Goal: Transaction & Acquisition: Purchase product/service

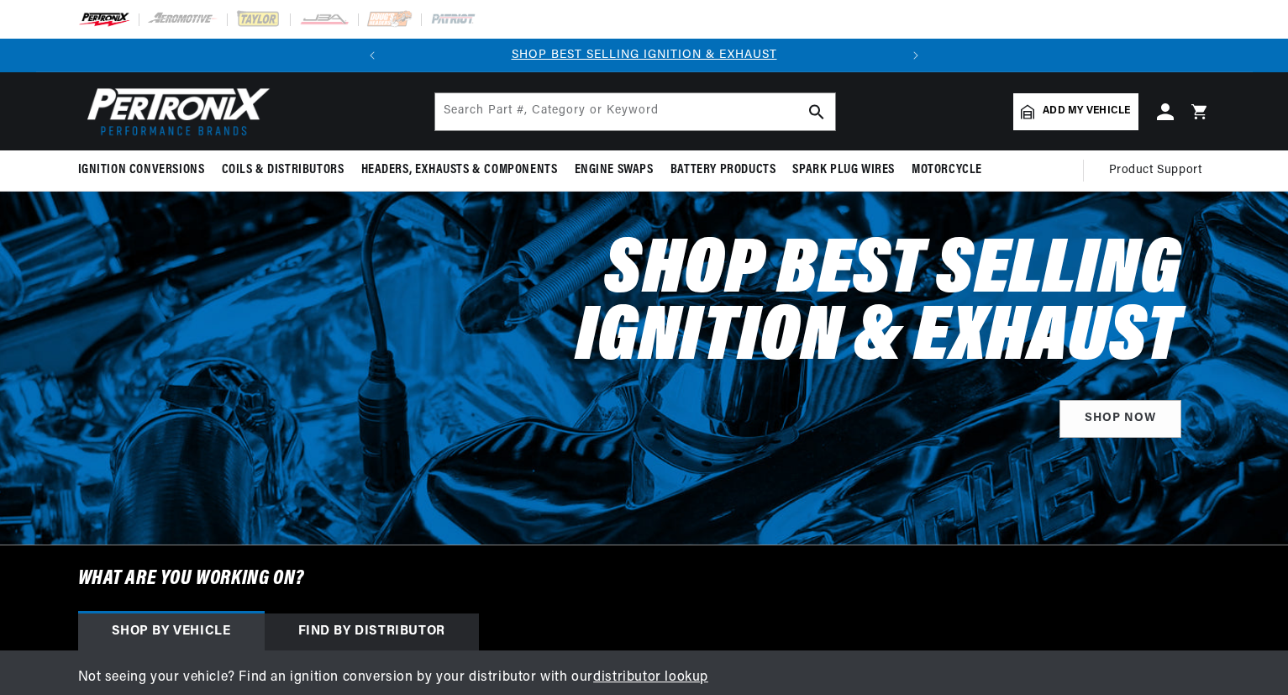
click at [1078, 106] on span "Add my vehicle" at bounding box center [1086, 111] width 87 height 16
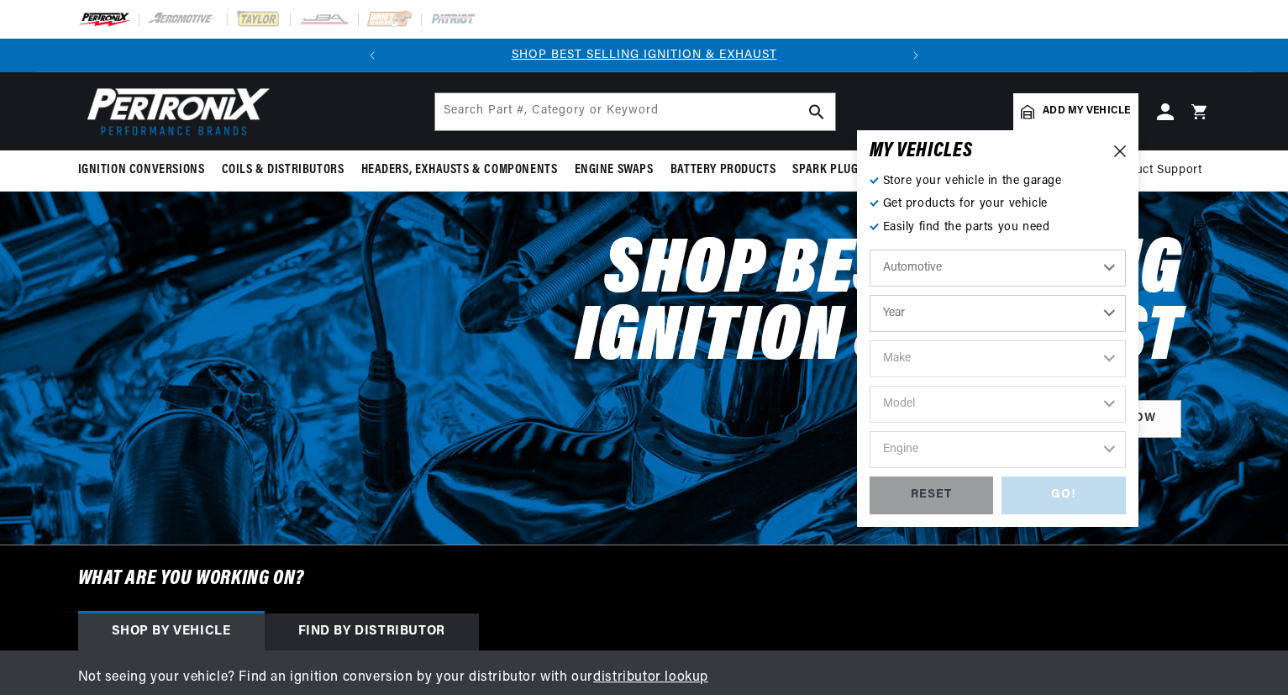
click at [942, 317] on select "Year 2024 2023 2022 2021 2020 2019 2018 2017 2016 2015 2014 2013 2012 2011 2010…" at bounding box center [998, 313] width 256 height 37
select select "1979"
click at [870, 295] on select "Year 2024 2023 2022 2021 2020 2019 2018 2017 2016 2015 2014 2013 2012 2011 2010…" at bounding box center [998, 313] width 256 height 37
select select "1979"
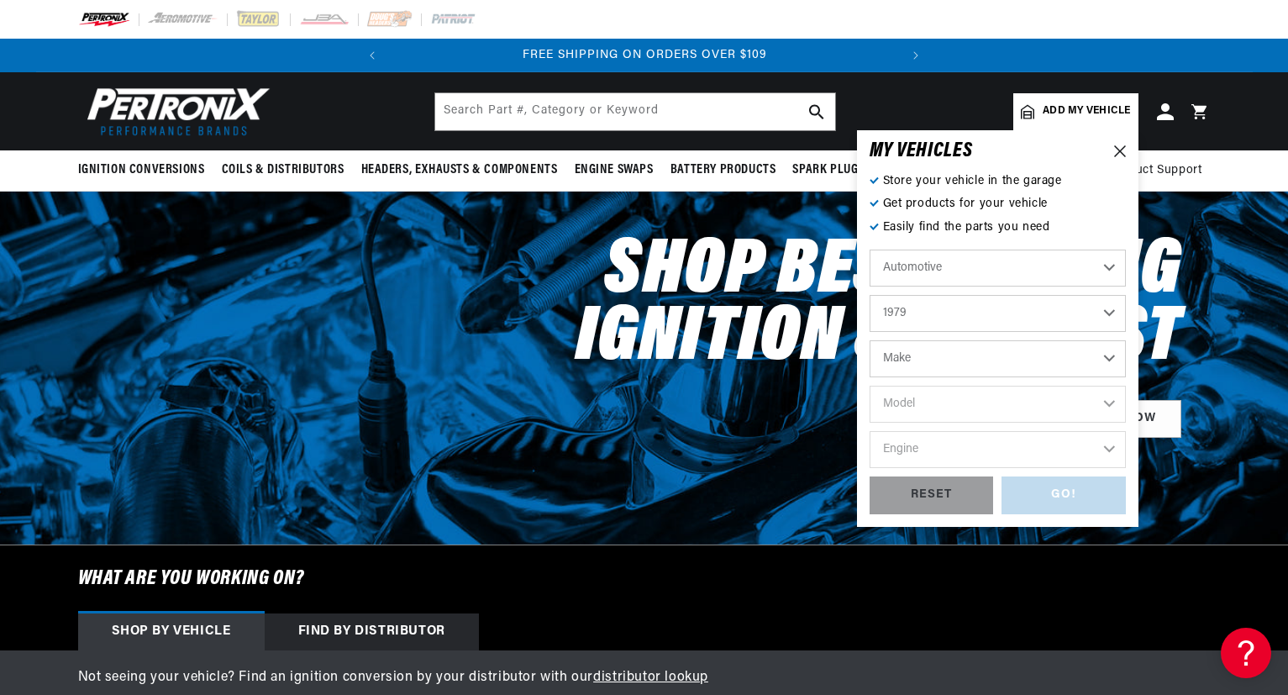
click at [938, 366] on select "Make Alfa Romeo American Motors Audi Avanti BMW Buick Cadillac Checker Chevrole…" at bounding box center [998, 358] width 256 height 37
select select "Chevrolet"
click at [870, 340] on select "Make Alfa Romeo American Motors Audi Avanti BMW Buick Cadillac Checker Chevrole…" at bounding box center [998, 358] width 256 height 37
select select "Chevrolet"
click at [930, 395] on select "Model C10 C10 Suburban C20 C20 Suburban C30 C50 Camaro Caprice Corvette El Cami…" at bounding box center [998, 404] width 256 height 37
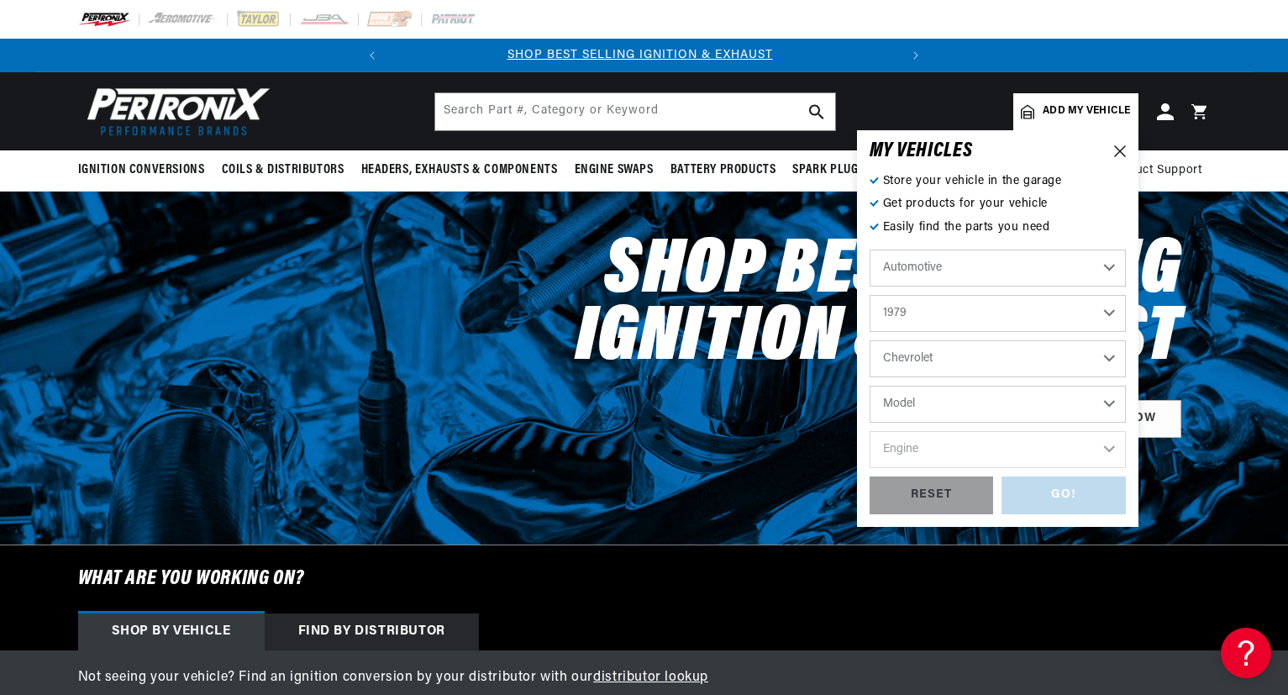
scroll to position [0, 0]
select select "LUV"
click at [870, 386] on select "Model C10 C10 Suburban C20 C20 Suburban C30 C50 Camaro Caprice Corvette El Cami…" at bounding box center [998, 404] width 256 height 37
select select "LUV"
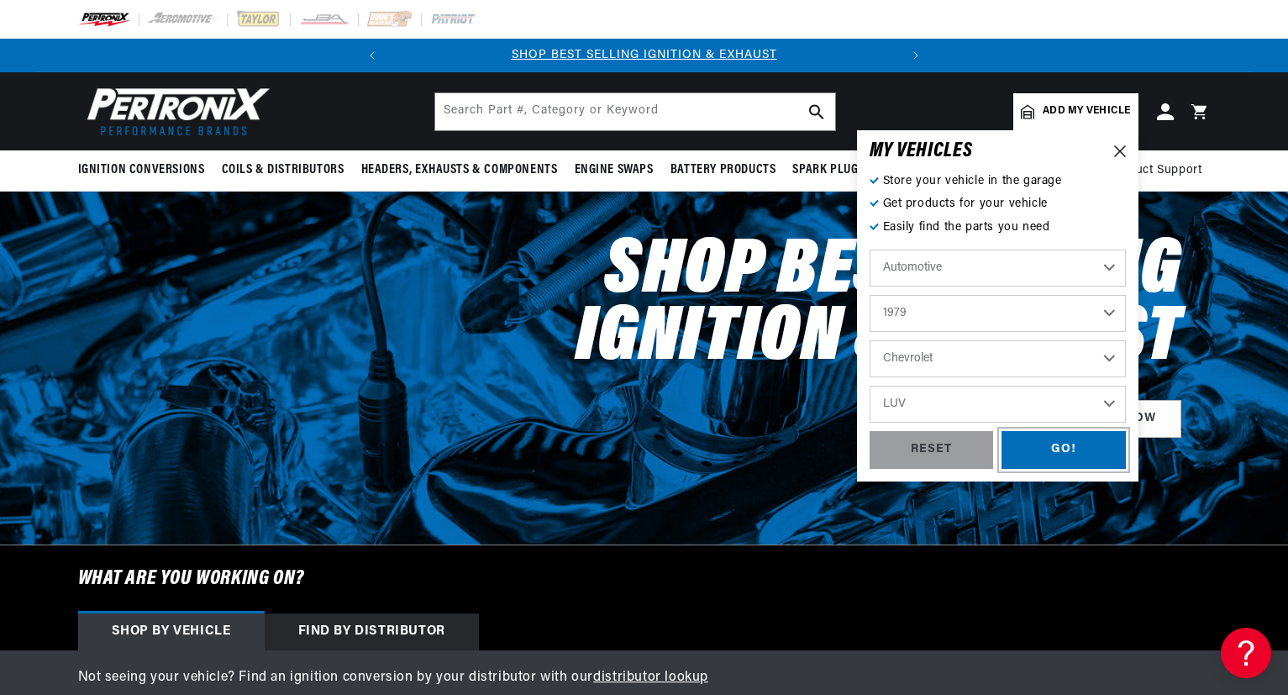
click at [1067, 445] on div "GO!" at bounding box center [1064, 450] width 124 height 38
select select "1979"
select select "Chevrolet"
select select "LUV"
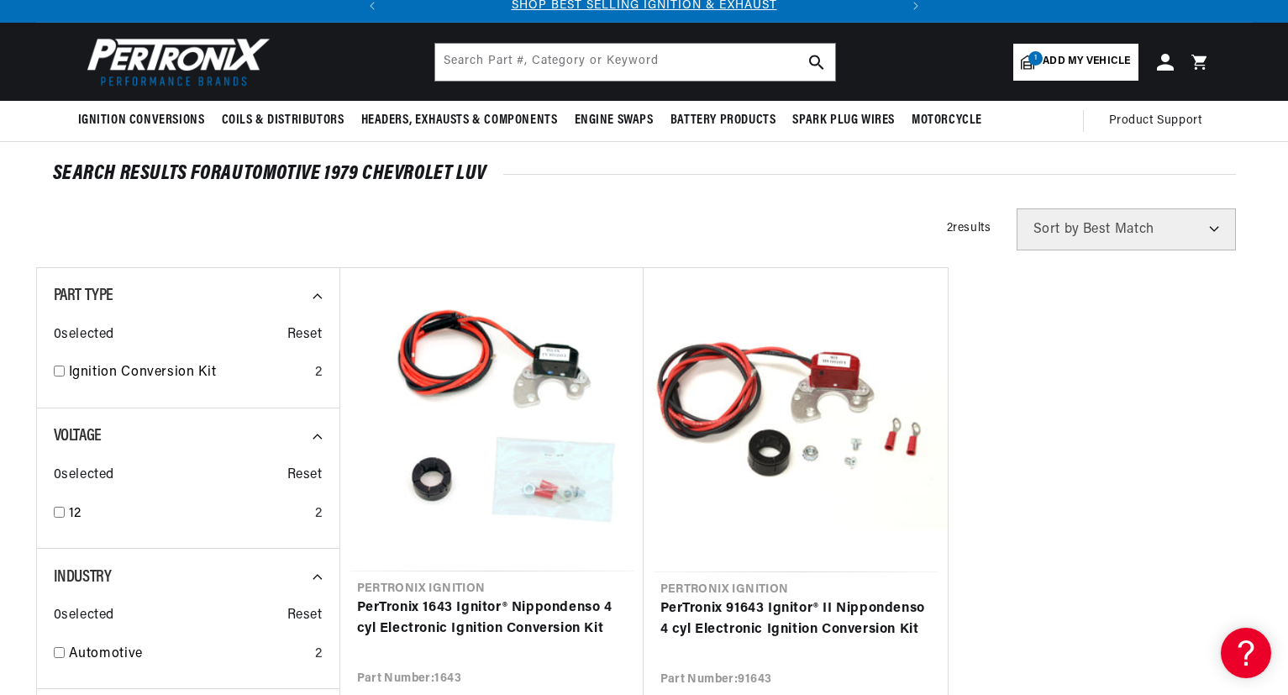
scroll to position [179, 0]
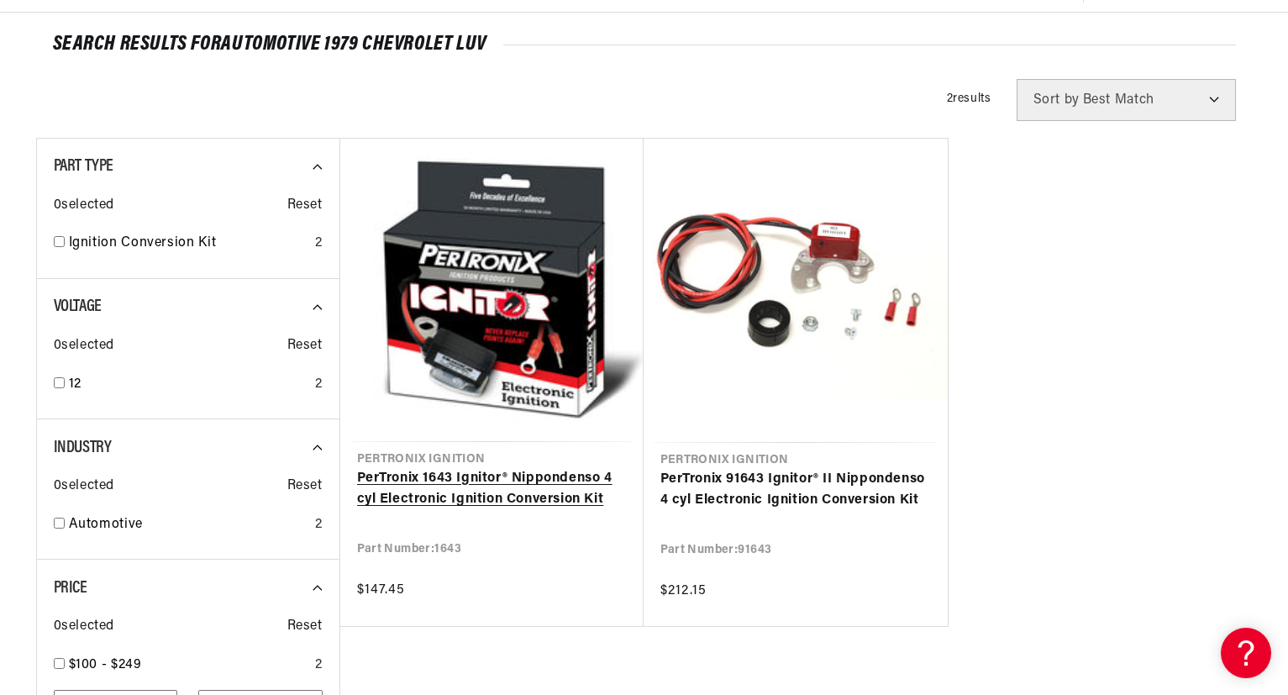
click at [480, 482] on link "PerTronix 1643 Ignitor® Nippondenso 4 cyl Electronic Ignition Conversion Kit" at bounding box center [492, 489] width 270 height 43
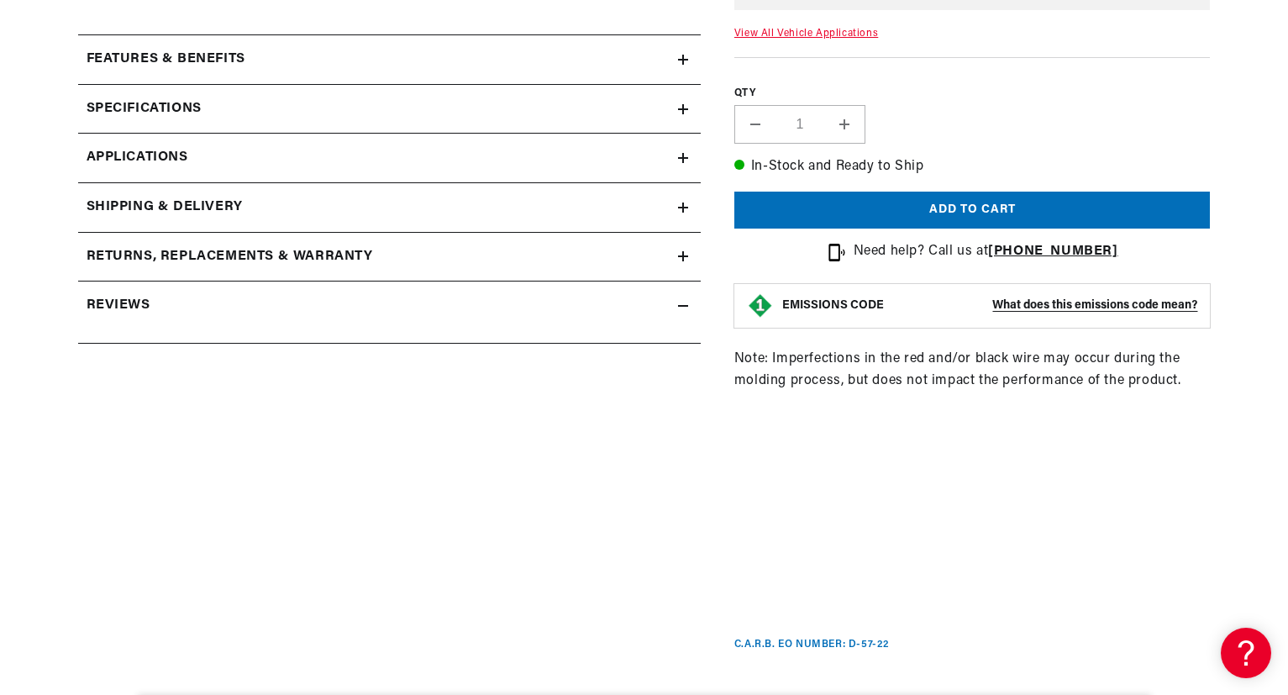
click at [162, 153] on span "Applications" at bounding box center [138, 158] width 102 height 22
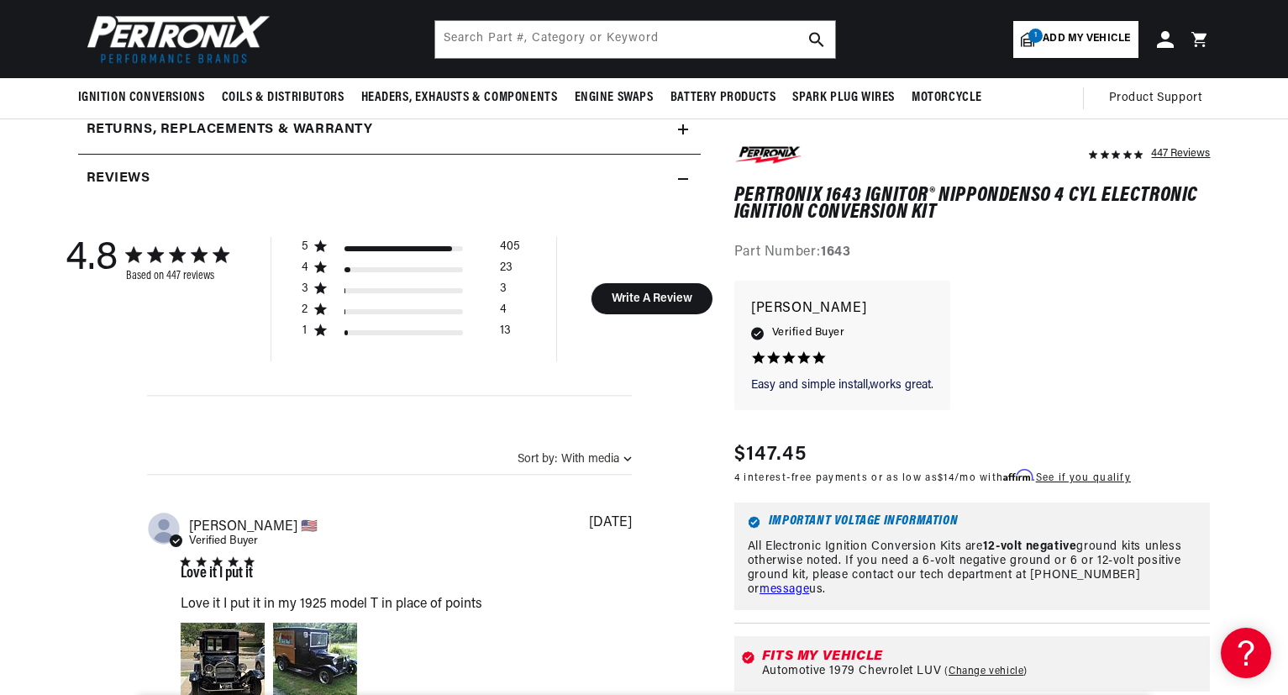
scroll to position [0, 509]
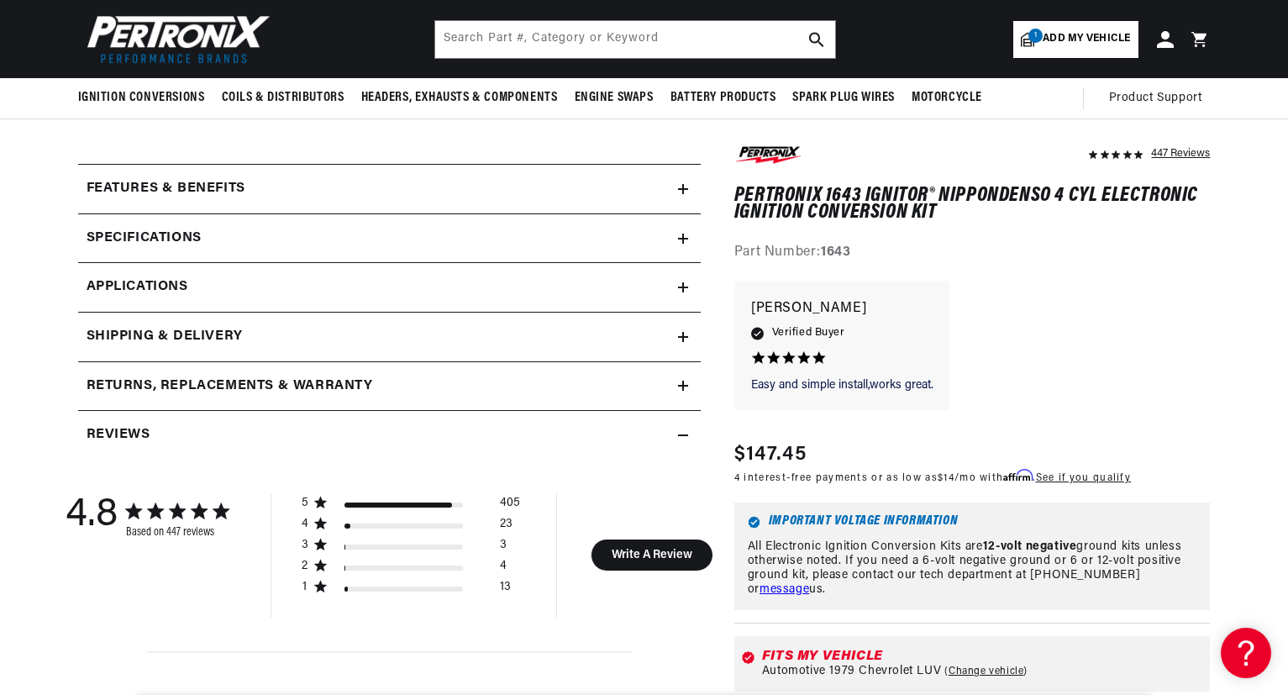
click at [167, 291] on span "Applications" at bounding box center [138, 287] width 102 height 22
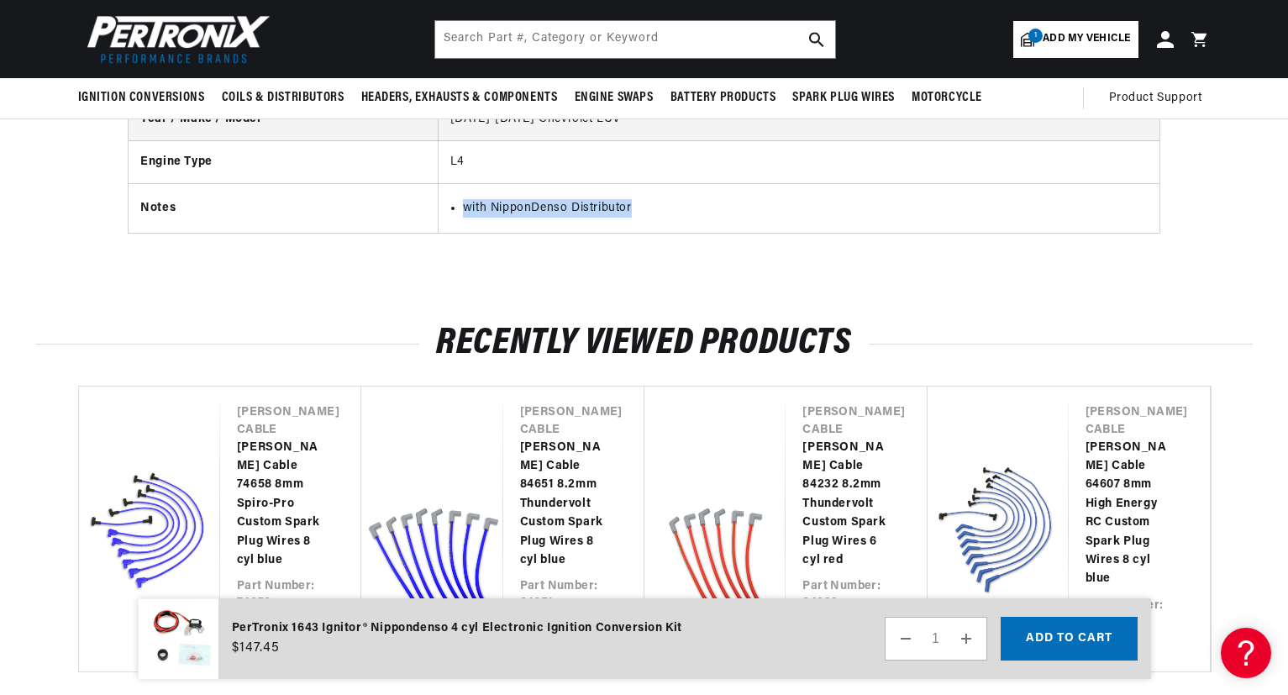
scroll to position [0, 0]
drag, startPoint x: 645, startPoint y: 250, endPoint x: 460, endPoint y: 247, distance: 184.9
click at [461, 218] on ul "with NipponDenso Distributor" at bounding box center [799, 208] width 698 height 18
copy li "with NipponDenso Distributor"
